Goal: Find contact information: Find contact information

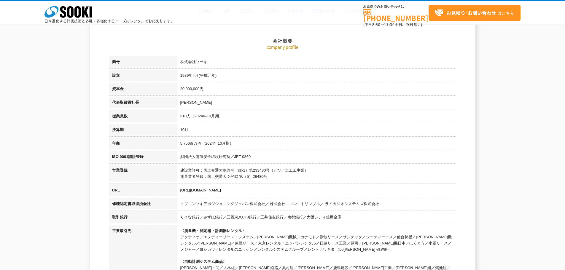
scroll to position [29, 0]
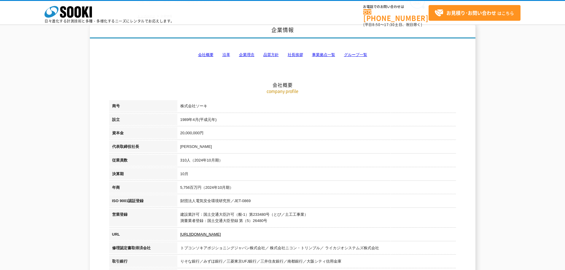
drag, startPoint x: 262, startPoint y: 95, endPoint x: 251, endPoint y: 53, distance: 42.9
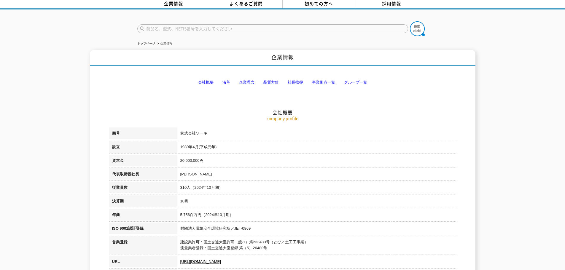
click at [320, 80] on link "事業拠点一覧" at bounding box center [323, 82] width 23 height 4
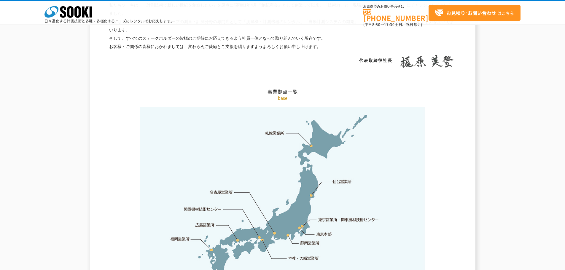
scroll to position [1191, 0]
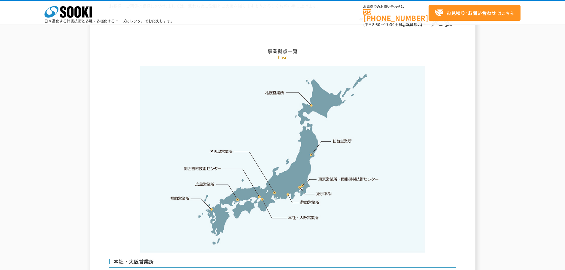
click at [342, 176] on link "東京営業所・関東機材技術センター" at bounding box center [348, 179] width 61 height 6
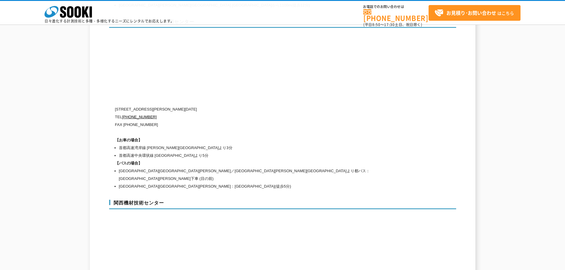
scroll to position [2505, 0]
drag, startPoint x: 201, startPoint y: 94, endPoint x: 140, endPoint y: 95, distance: 61.4
click at [140, 105] on p "〒134-0086 東京都江戸川区臨海町2-3-18" at bounding box center [257, 109] width 285 height 8
copy p "東京都江戸川区臨海町2-3-18"
click at [73, 14] on icon at bounding box center [70, 12] width 7 height 12
